Goal: Task Accomplishment & Management: Use online tool/utility

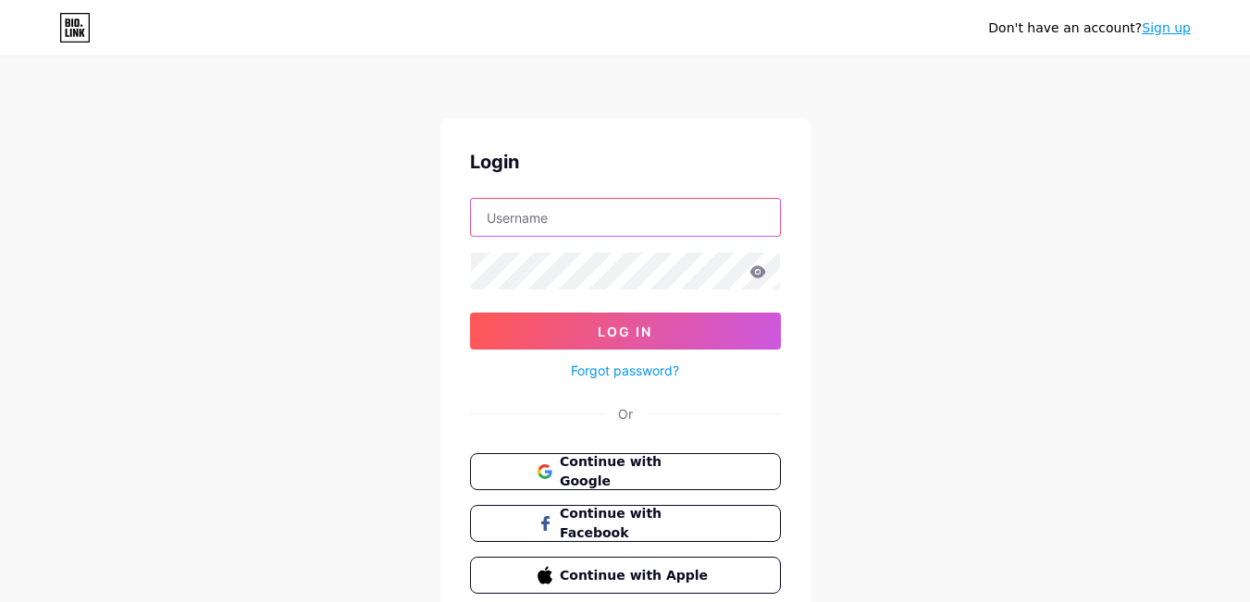
drag, startPoint x: 569, startPoint y: 223, endPoint x: 573, endPoint y: 236, distance: 13.5
click at [569, 223] on input "text" at bounding box center [625, 217] width 309 height 37
paste input "indogermanexpress"
type input "indogermanexpress"
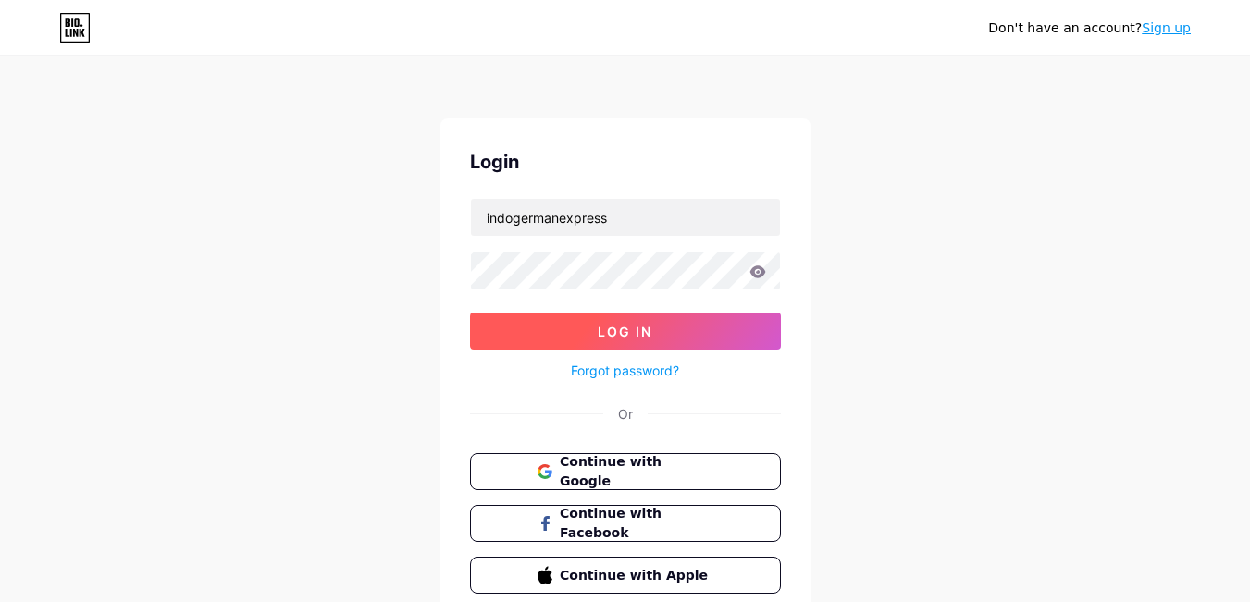
click at [658, 316] on button "Log In" at bounding box center [625, 331] width 311 height 37
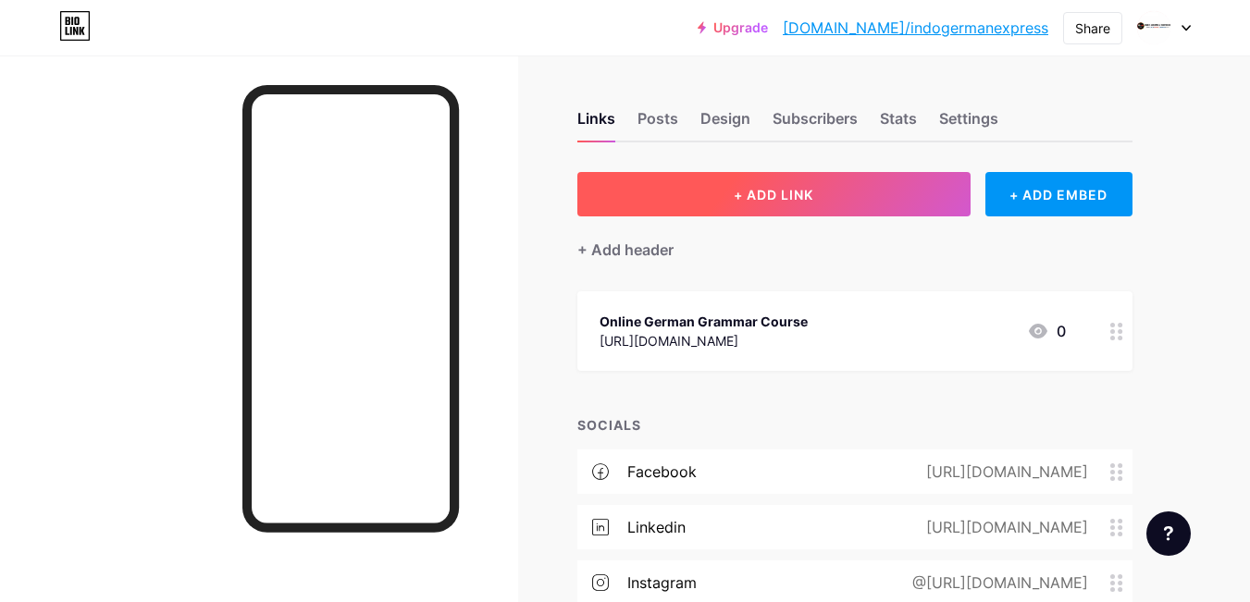
click at [730, 187] on button "+ ADD LINK" at bounding box center [773, 194] width 393 height 44
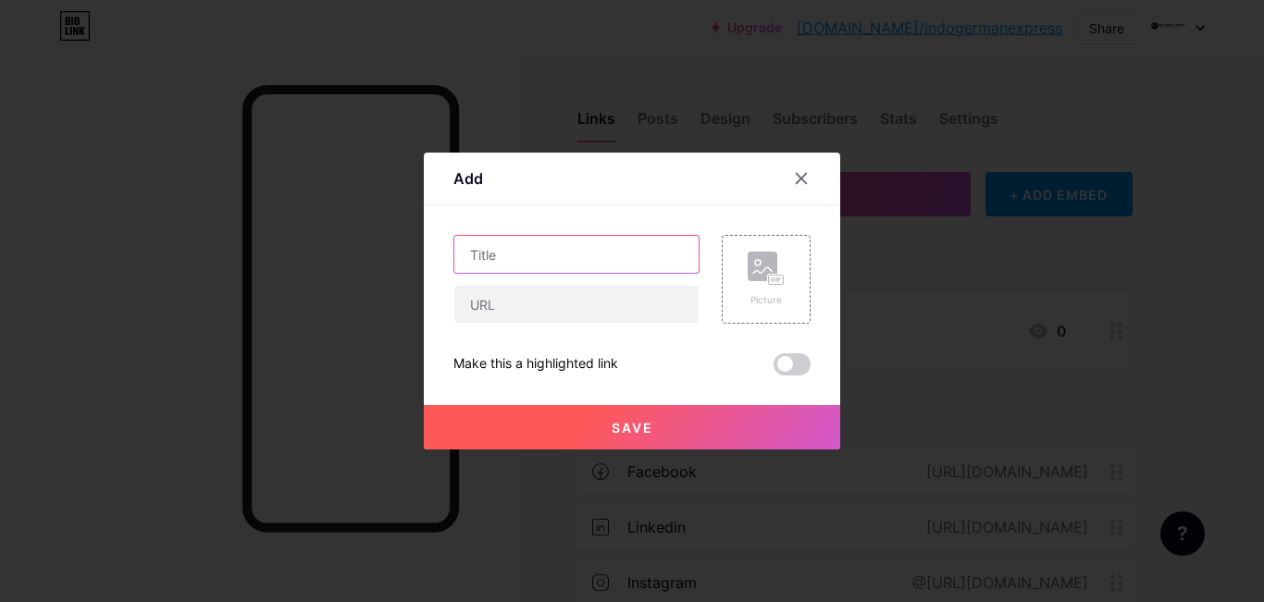
click at [571, 245] on input "text" at bounding box center [576, 254] width 244 height 37
click at [589, 253] on input "text" at bounding box center [576, 254] width 244 height 37
paste input "German B1 Online Course"
type input "German B1 Online Course"
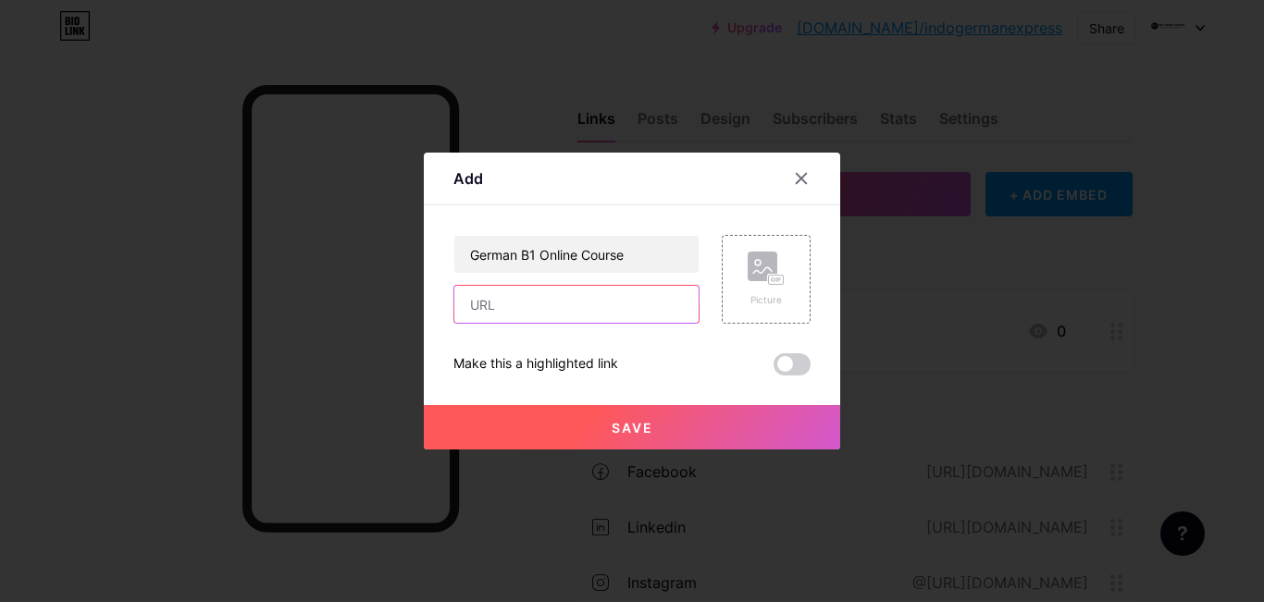
click at [589, 305] on input "text" at bounding box center [576, 304] width 244 height 37
paste input "[URL][DOMAIN_NAME]"
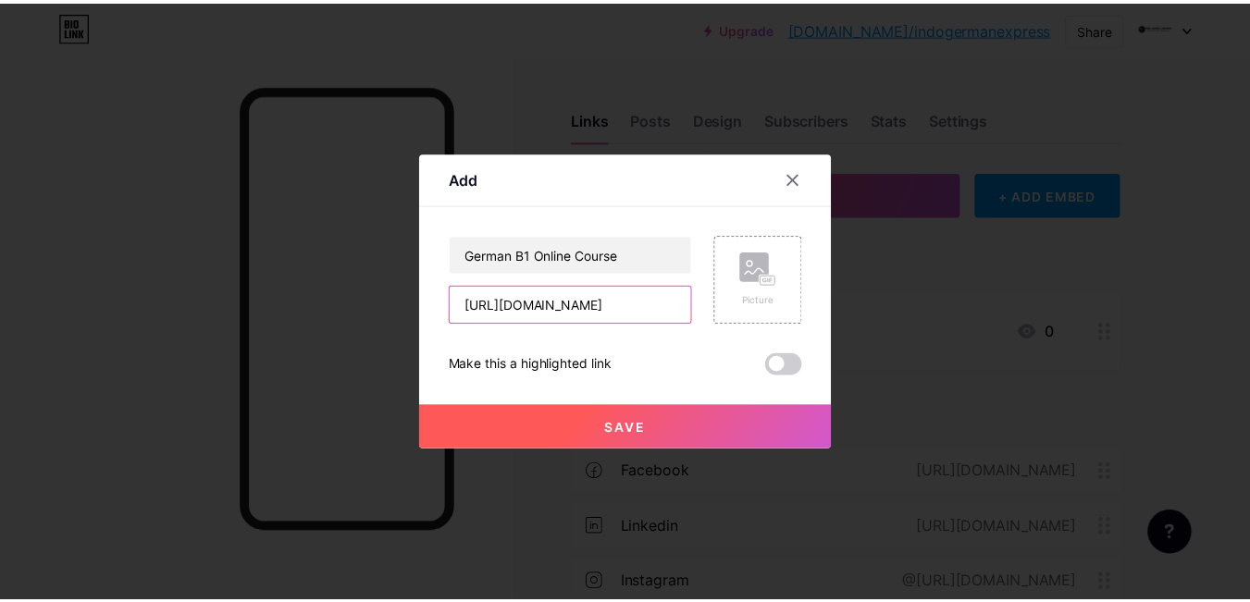
scroll to position [0, 271]
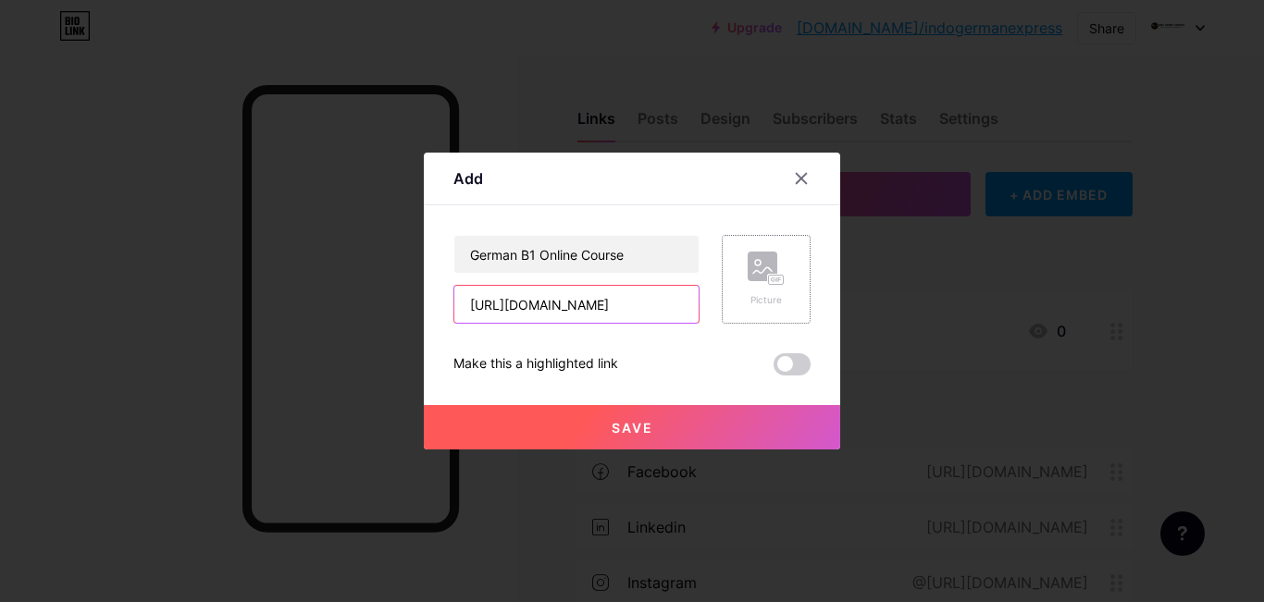
type input "[URL][DOMAIN_NAME]"
click at [756, 299] on div "Picture" at bounding box center [766, 300] width 37 height 14
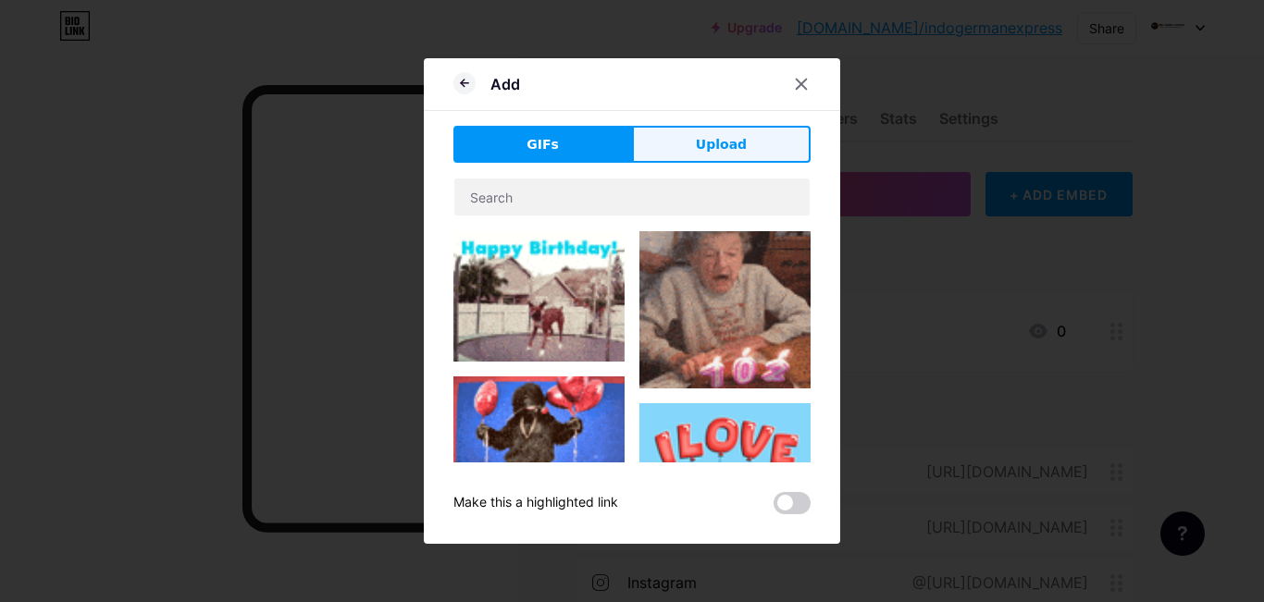
click at [738, 143] on span "Upload" at bounding box center [721, 144] width 51 height 19
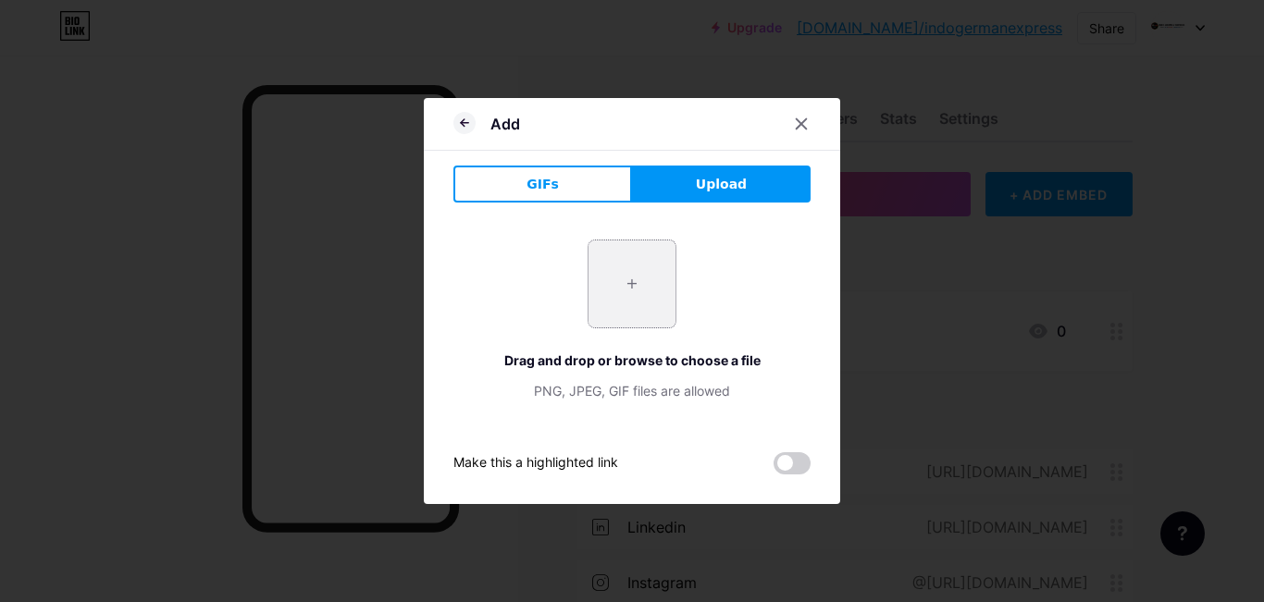
click at [642, 280] on input "file" at bounding box center [632, 284] width 87 height 87
type input "C:\fakepath\imgi_4_Group.jpeg"
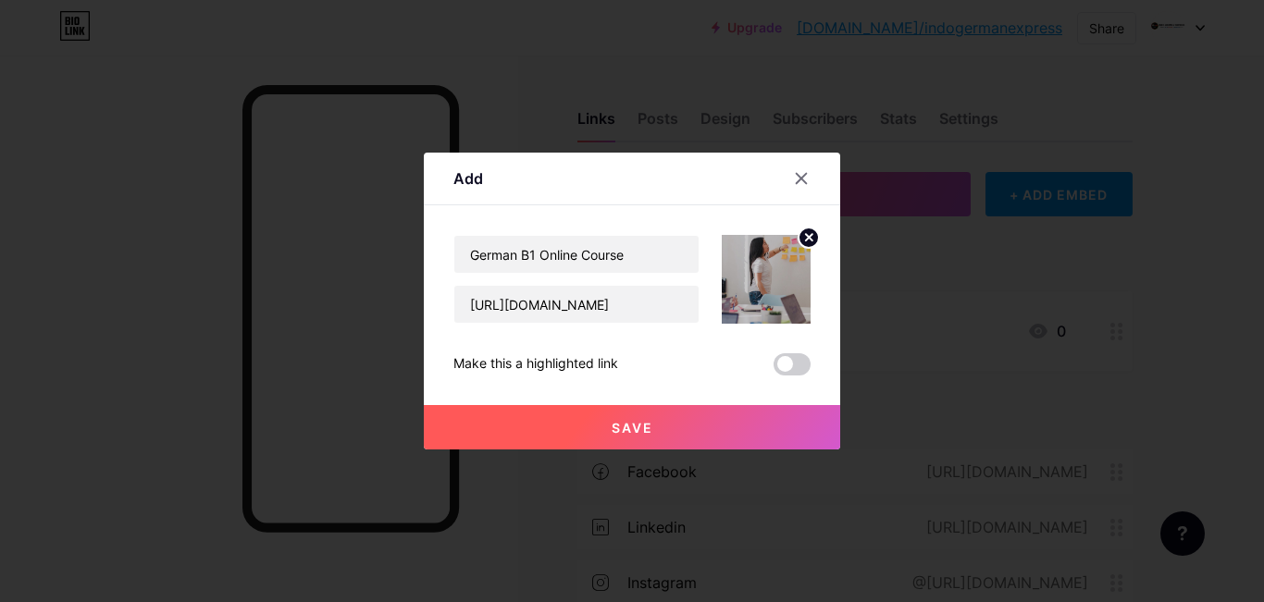
click at [626, 415] on button "Save" at bounding box center [632, 427] width 416 height 44
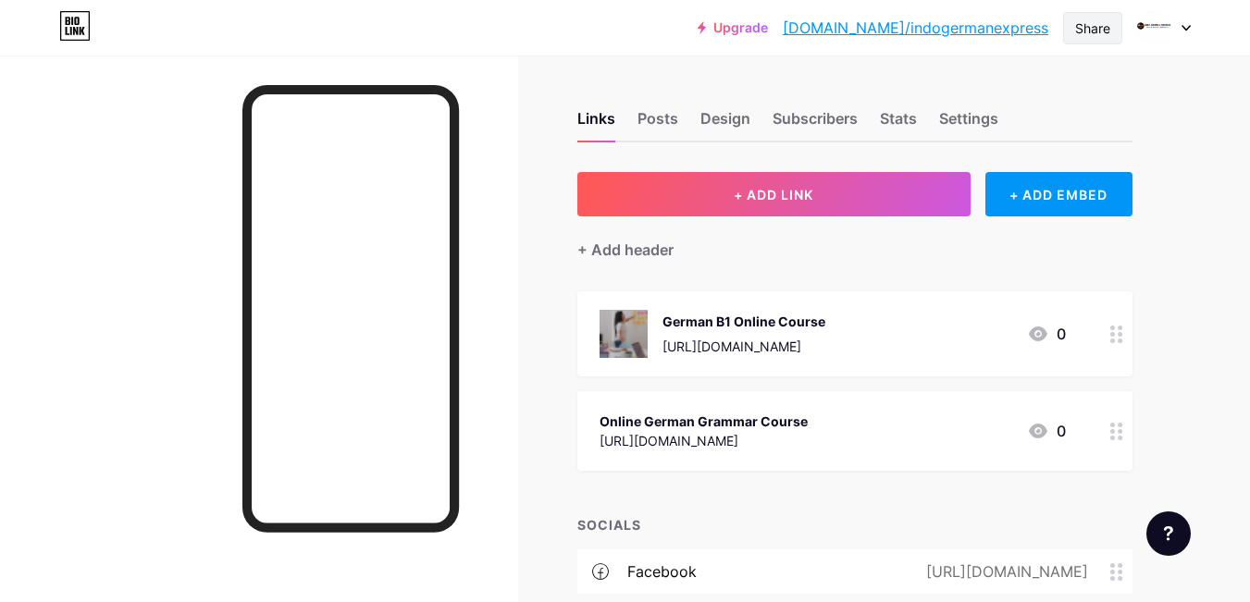
click at [1067, 30] on div "Share" at bounding box center [1092, 28] width 59 height 32
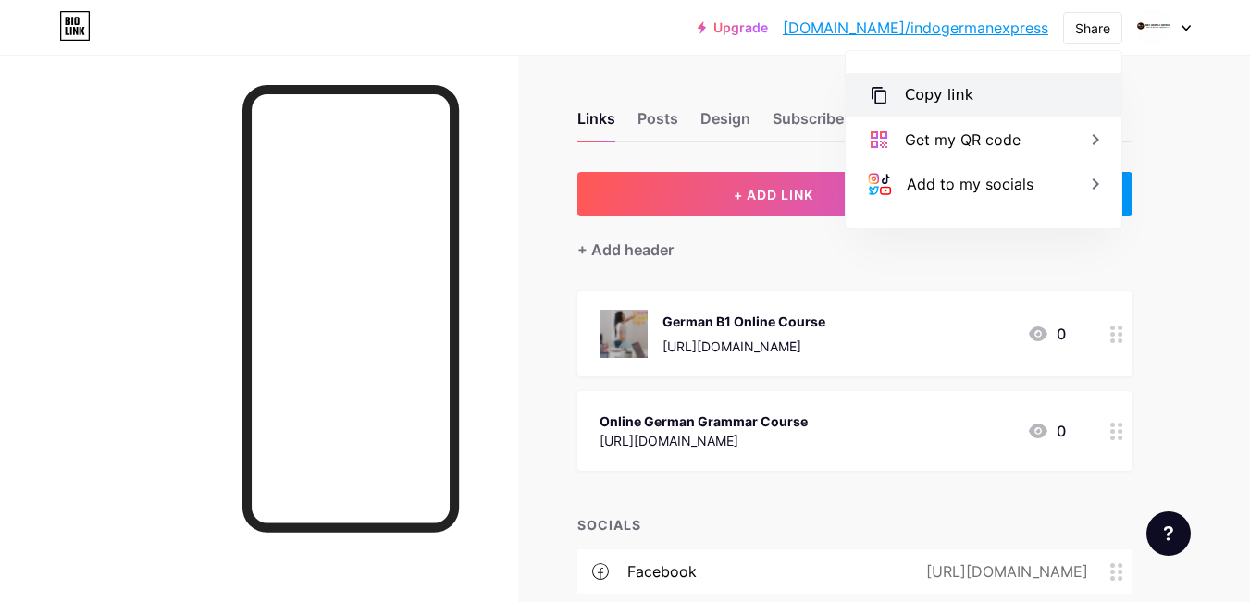
click at [1036, 90] on div "Copy link" at bounding box center [984, 95] width 276 height 44
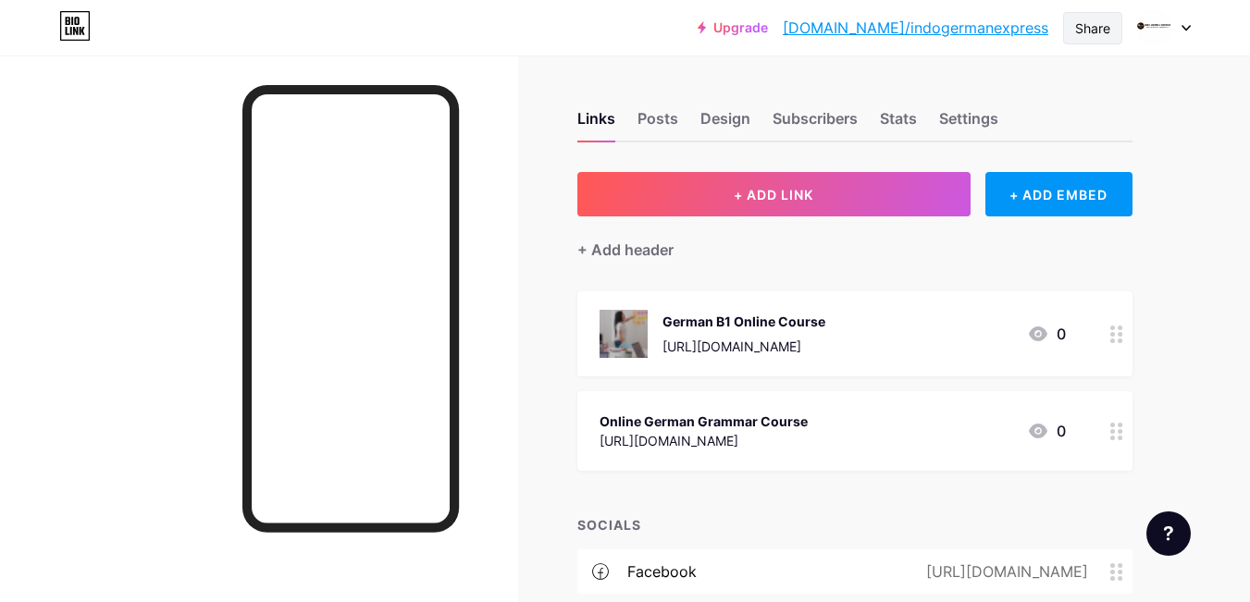
click at [1091, 22] on div "Share" at bounding box center [1092, 28] width 35 height 19
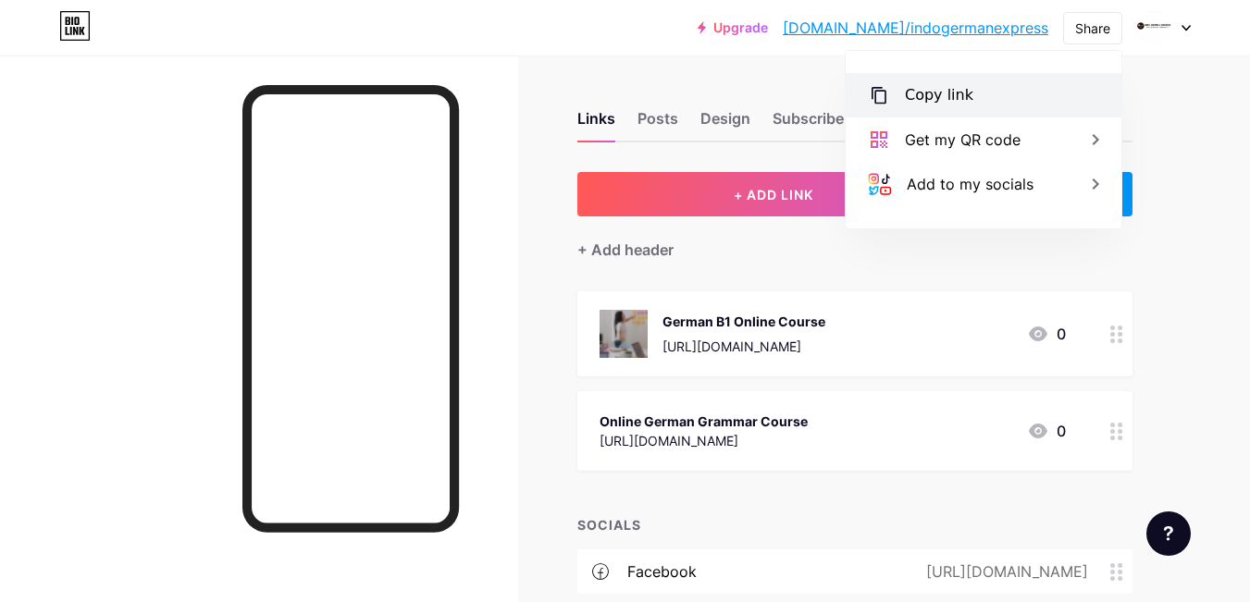
click at [1035, 95] on div "Copy link" at bounding box center [984, 95] width 276 height 44
